Goal: Submit feedback/report problem

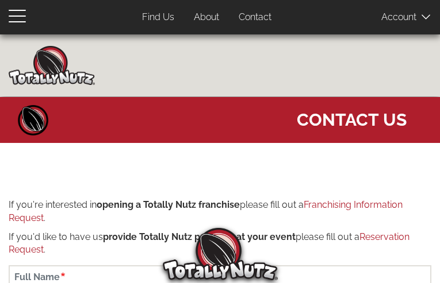
type input "PiEbdtuFIwekeN"
type input "[EMAIL_ADDRESS][DOMAIN_NAME]"
type input "2004914127"
